Goal: Information Seeking & Learning: Learn about a topic

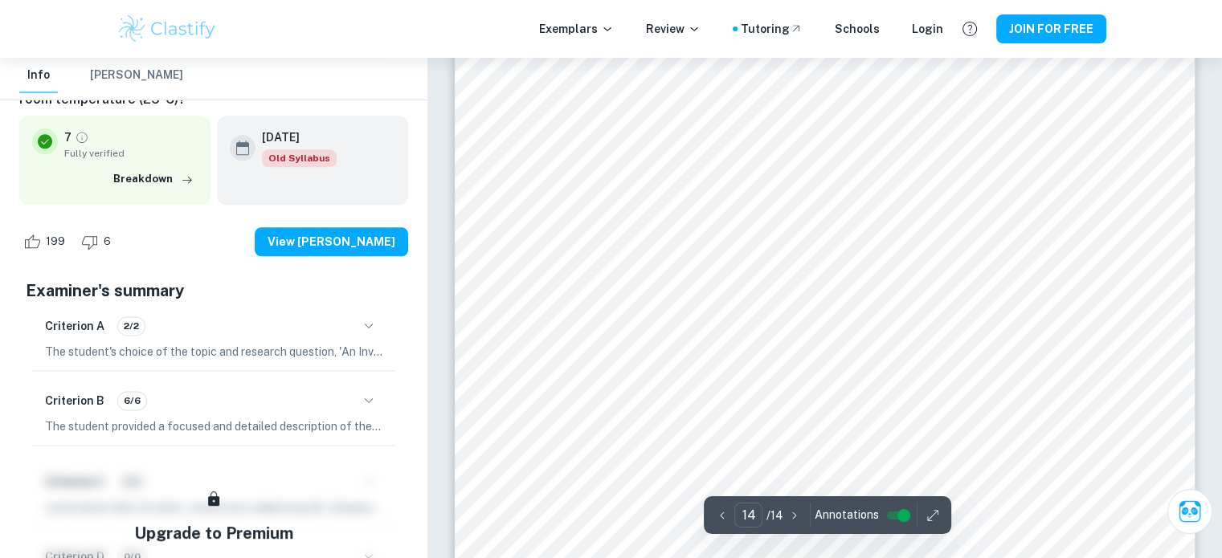
scroll to position [14219, 0]
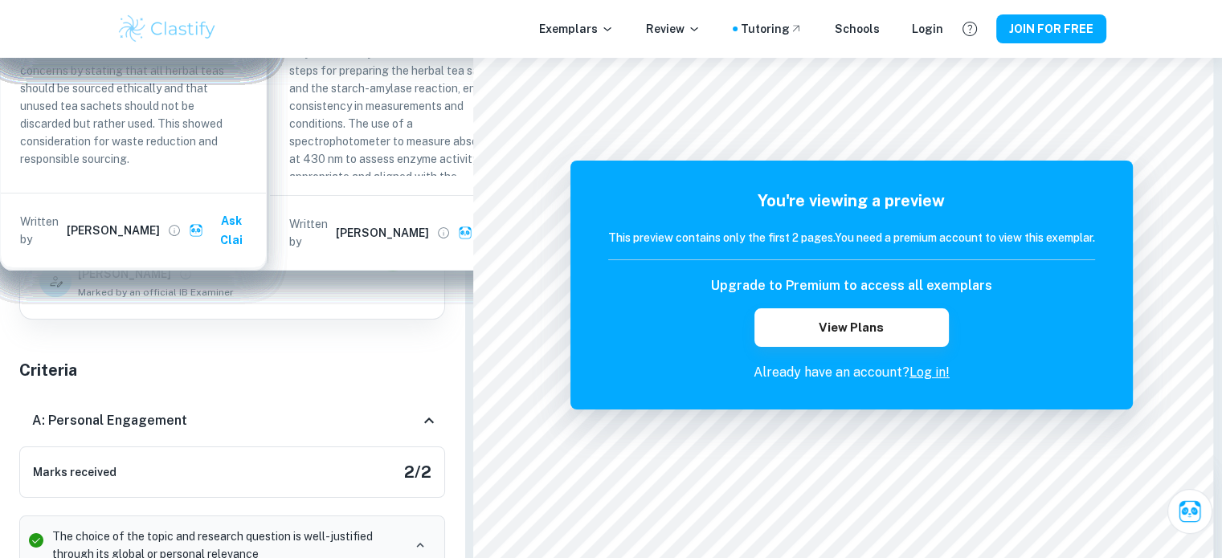
scroll to position [348, 0]
